Goal: Complete application form

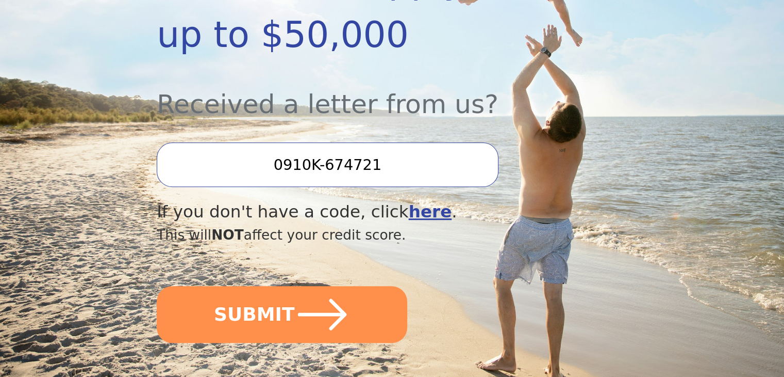
scroll to position [326, 0]
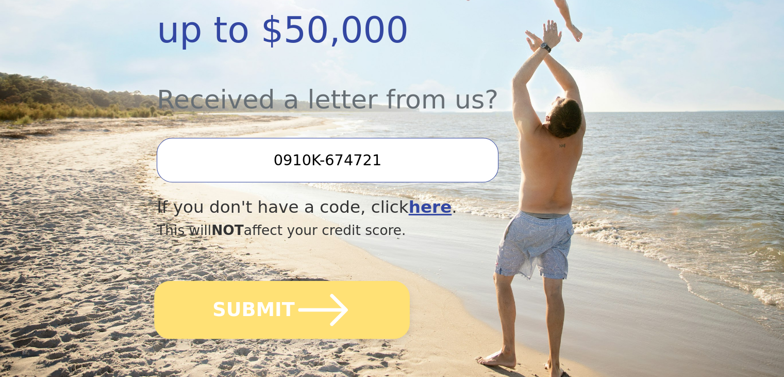
click at [251, 281] on button "SUBMIT" at bounding box center [282, 310] width 256 height 58
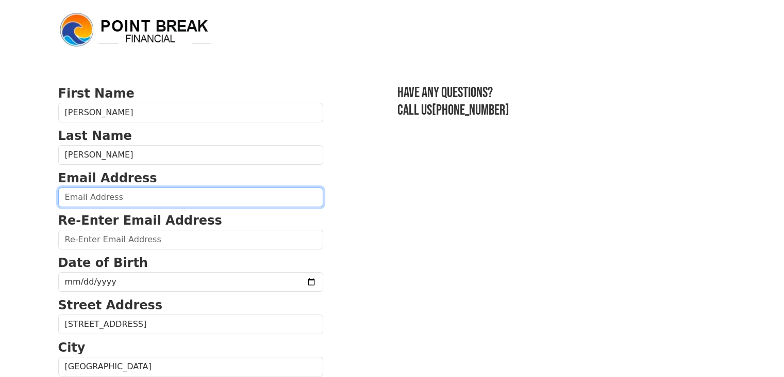
click at [183, 192] on input "email" at bounding box center [190, 197] width 265 height 20
type input "mstatton84@gmail.com"
type input "(541) 990-1542"
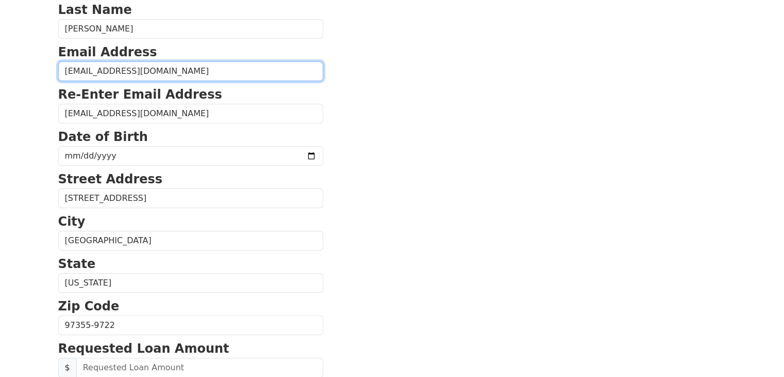
scroll to position [127, 0]
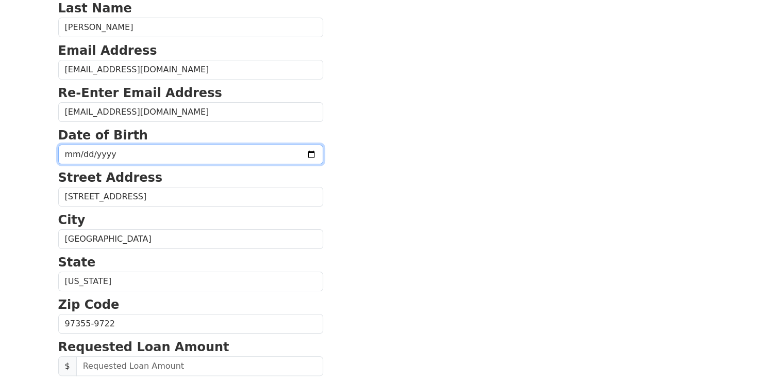
click at [109, 151] on input "date" at bounding box center [190, 154] width 265 height 20
click at [75, 152] on input "date" at bounding box center [190, 154] width 265 height 20
type input "1984-05-10"
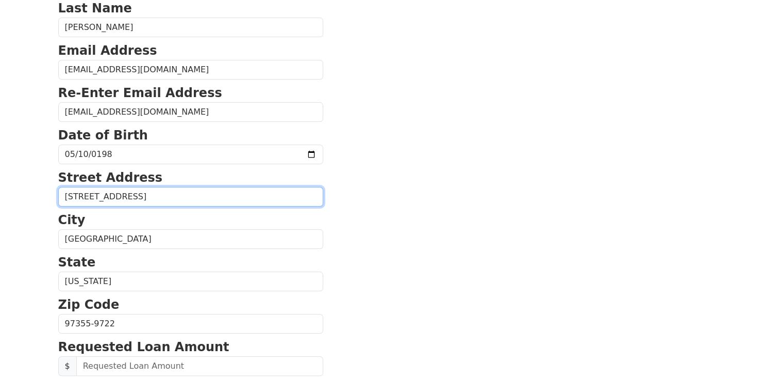
click at [179, 197] on input "31431 Waterloo Rd Apt 317" at bounding box center [190, 197] width 265 height 20
type input "31431 Waterloo Rd"
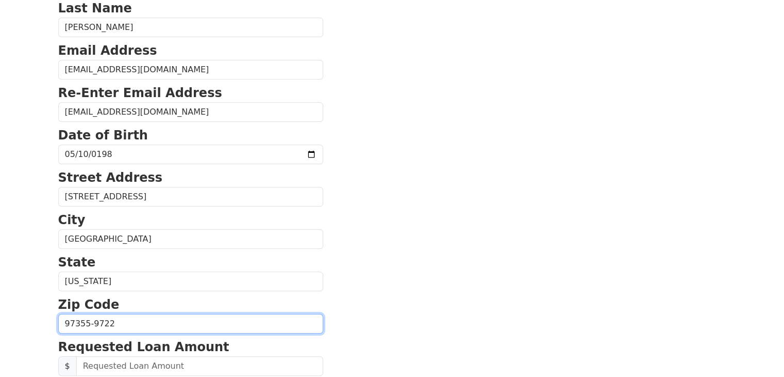
click at [197, 325] on input "97355-9722" at bounding box center [190, 324] width 265 height 20
type input "97355"
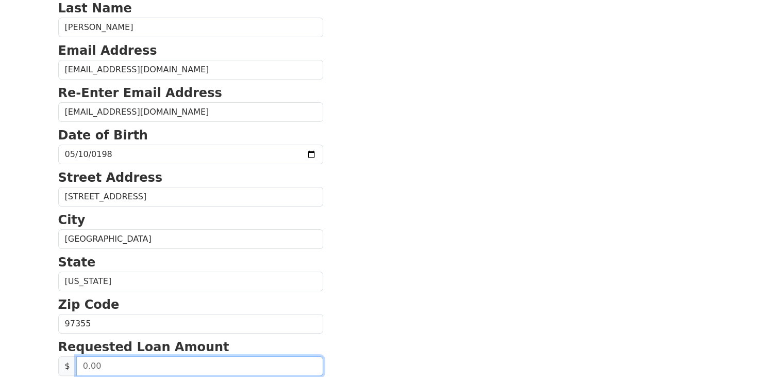
click at [177, 369] on input "text" at bounding box center [199, 366] width 247 height 20
type input "25,000.00"
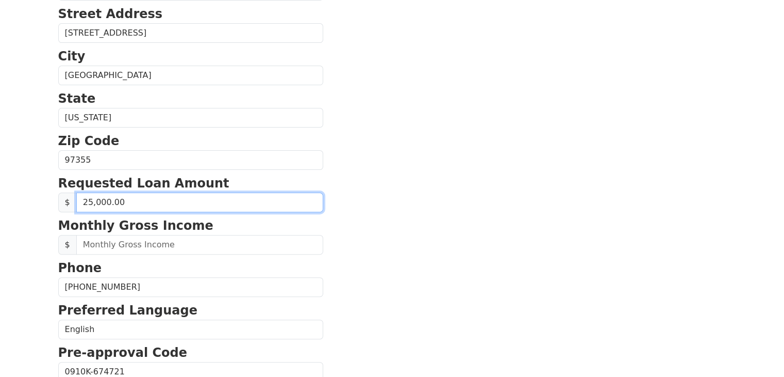
scroll to position [297, 0]
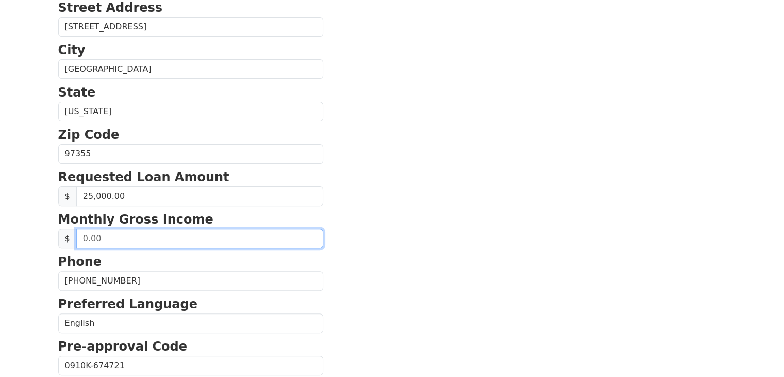
click at [205, 233] on input "text" at bounding box center [199, 238] width 247 height 20
type input "12,500.00"
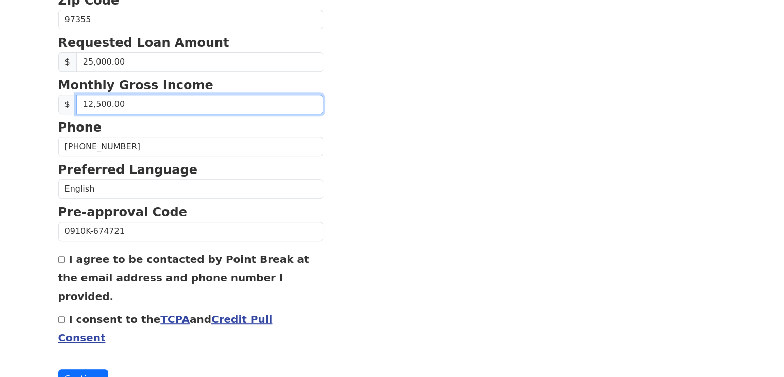
scroll to position [441, 0]
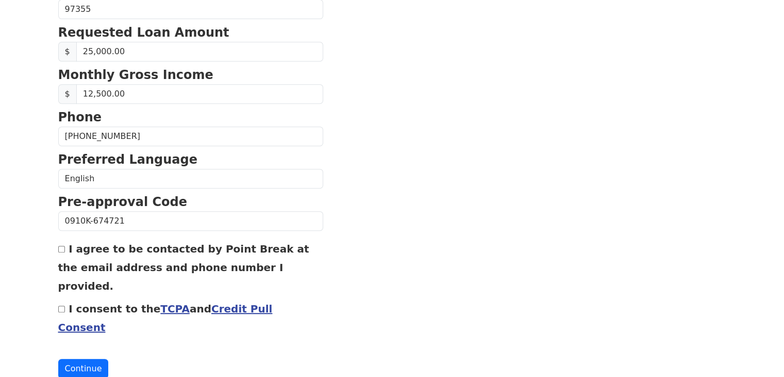
click at [61, 247] on input "I agree to be contacted by Point Break at the email address and phone number I …" at bounding box center [61, 249] width 7 height 7
checkbox input "true"
click at [62, 305] on input "I consent to the TCPA and Credit Pull Consent" at bounding box center [61, 308] width 7 height 7
checkbox input "true"
click at [74, 358] on button "Continue" at bounding box center [83, 368] width 51 height 20
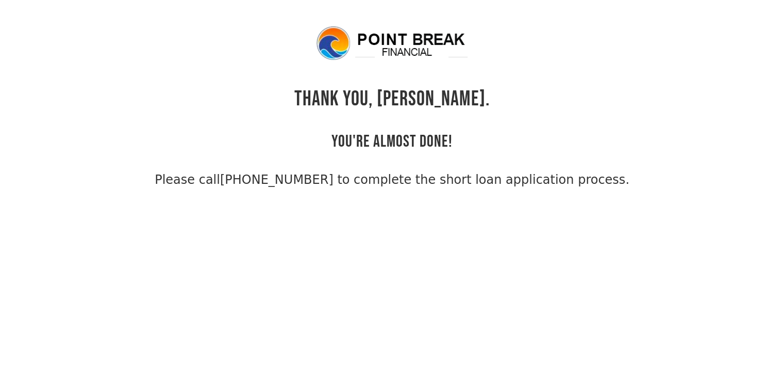
scroll to position [25, 0]
